Goal: Information Seeking & Learning: Check status

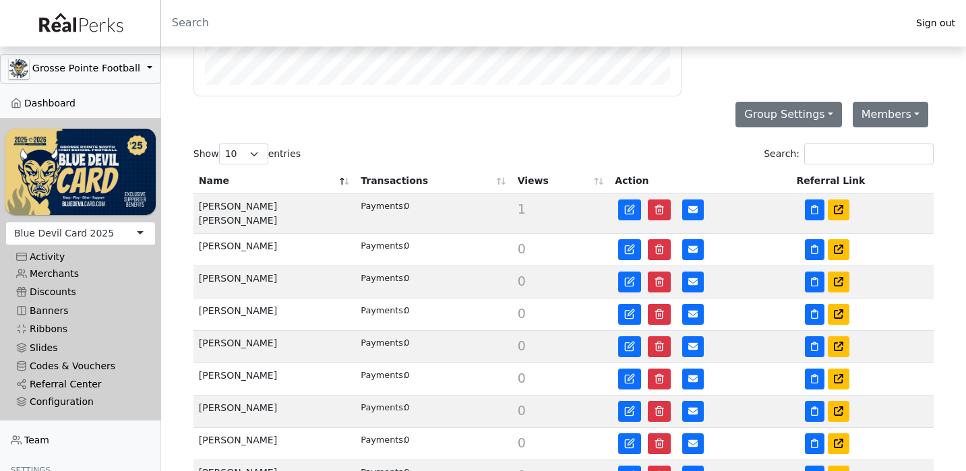
scroll to position [191, 0]
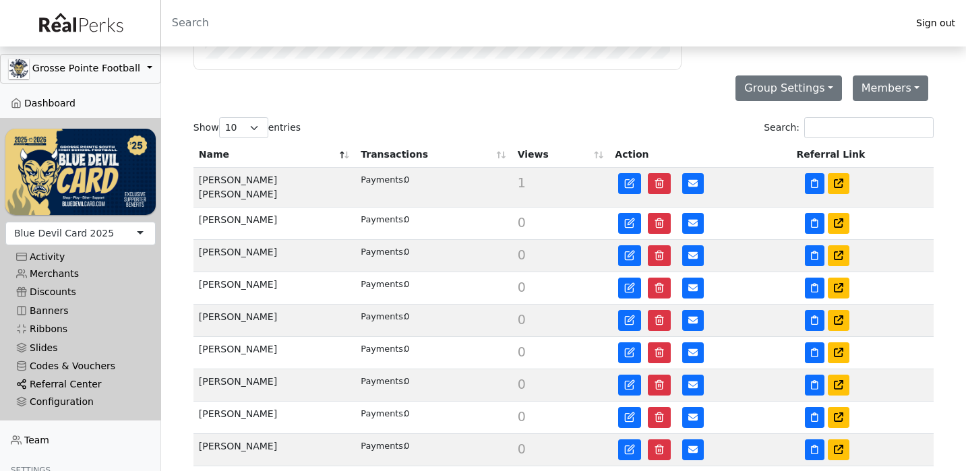
click at [70, 379] on link "Referral Center" at bounding box center [80, 385] width 150 height 18
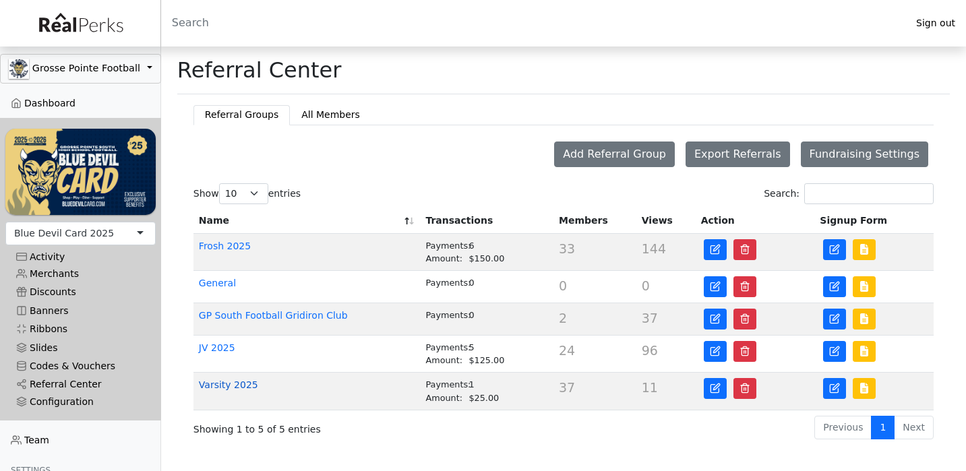
click at [238, 383] on link "Varsity 2025" at bounding box center [228, 385] width 59 height 11
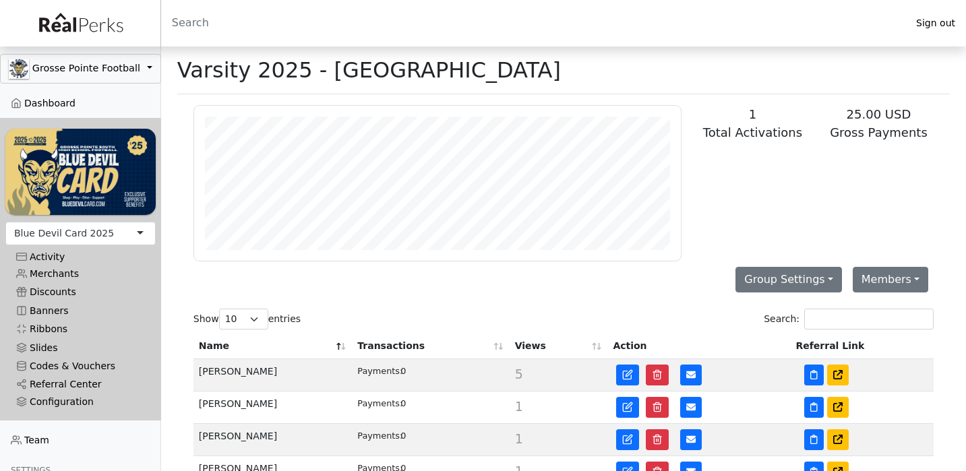
click at [344, 353] on th "Name" at bounding box center [272, 347] width 158 height 26
click at [342, 347] on th "Name" at bounding box center [272, 347] width 158 height 26
click at [342, 348] on th "Name" at bounding box center [272, 347] width 158 height 26
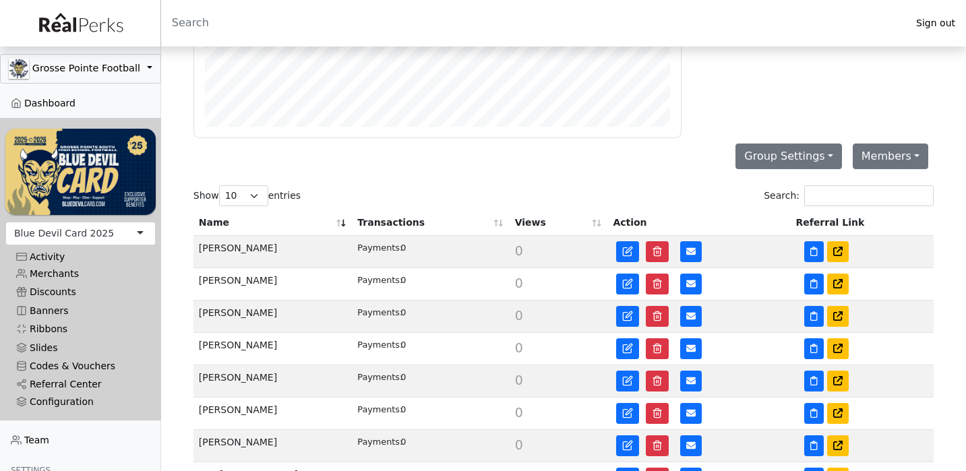
scroll to position [131, 0]
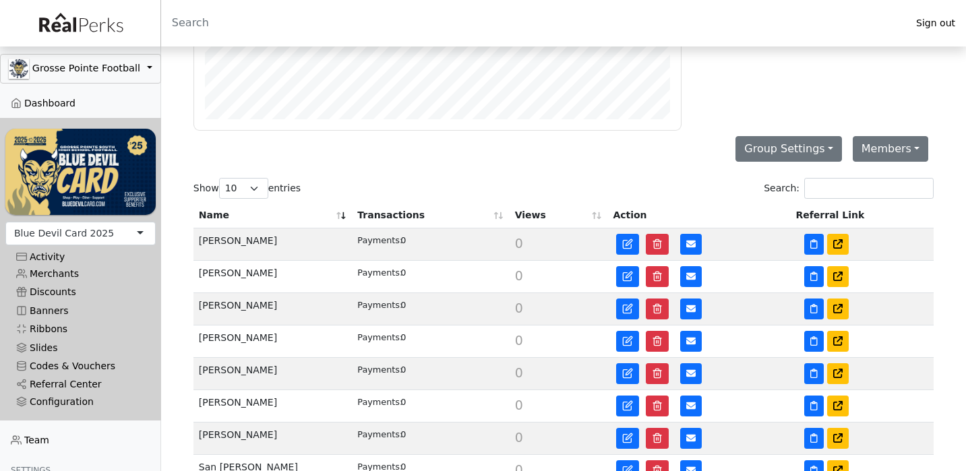
click at [340, 213] on th "Name" at bounding box center [272, 216] width 158 height 26
click at [382, 216] on th "Transactions" at bounding box center [430, 216] width 157 height 26
click at [390, 221] on th "Transactions" at bounding box center [430, 216] width 157 height 26
